Goal: Information Seeking & Learning: Learn about a topic

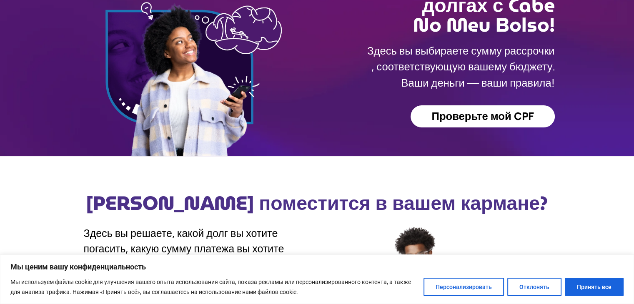
scroll to position [125, 0]
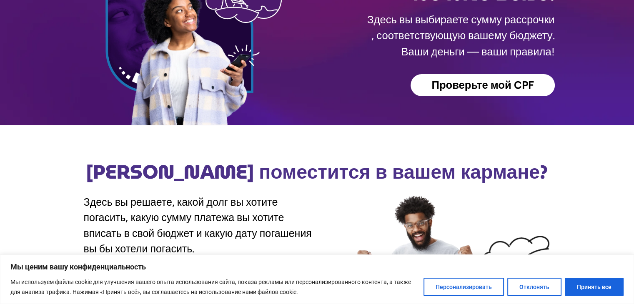
click at [532, 289] on font "Отклонять" at bounding box center [534, 287] width 30 height 7
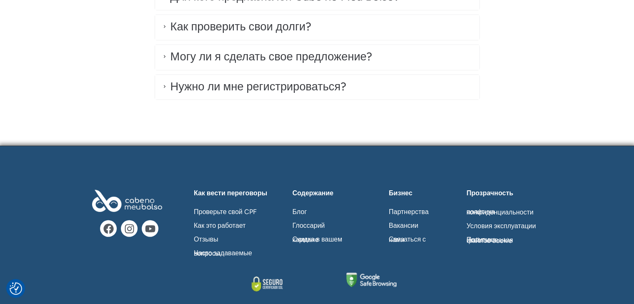
scroll to position [2521, 0]
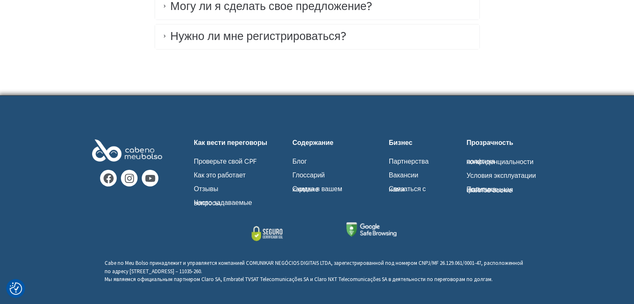
click at [302, 158] on font "Блог" at bounding box center [299, 162] width 15 height 8
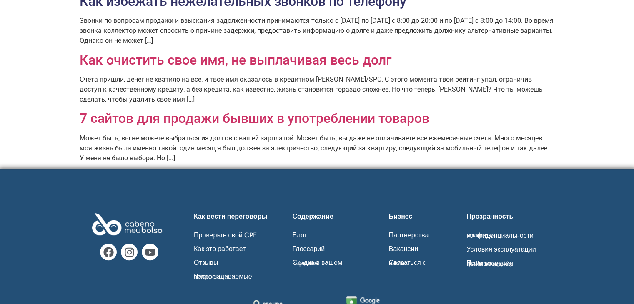
scroll to position [403, 0]
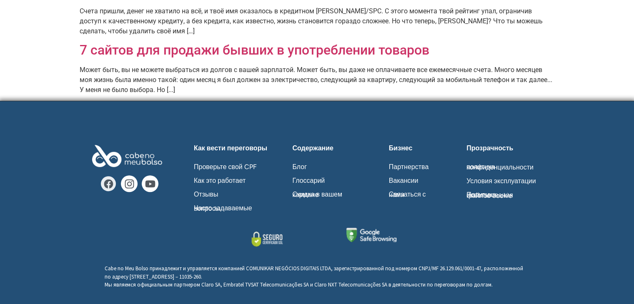
click at [110, 179] on icon at bounding box center [109, 184] width 10 height 10
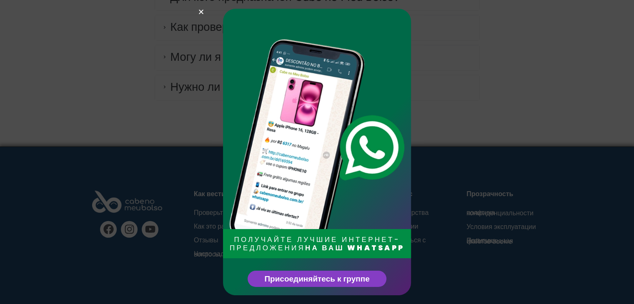
scroll to position [2460, 0]
click at [505, 133] on div "ПОЛУЧАЙТЕ ЛУЧШИЕ ИНТЕРНЕТ-ПРЕДЛОЖЕНИЯ НА ВАШ WHATSAPP Присоединяйтесь к группе" at bounding box center [317, 152] width 634 height 304
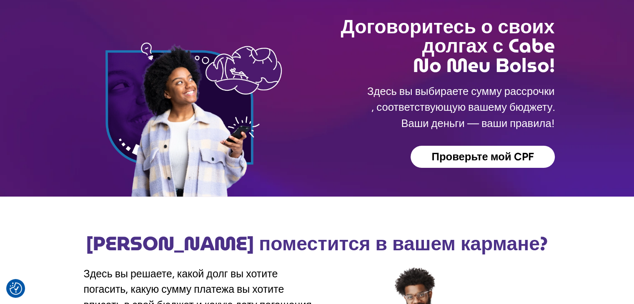
scroll to position [0, 0]
